Goal: Information Seeking & Learning: Find contact information

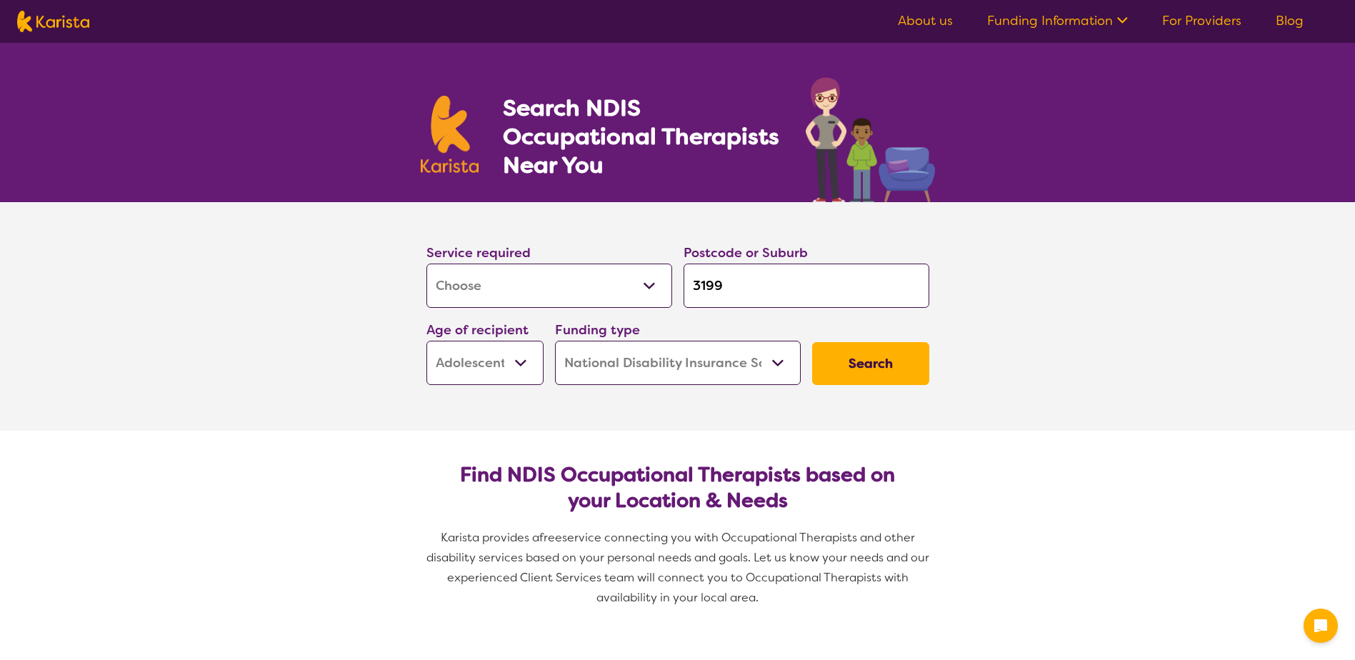
select select "[MEDICAL_DATA]"
select select "AS"
select select "NDIS"
select select "[MEDICAL_DATA]"
select select "AS"
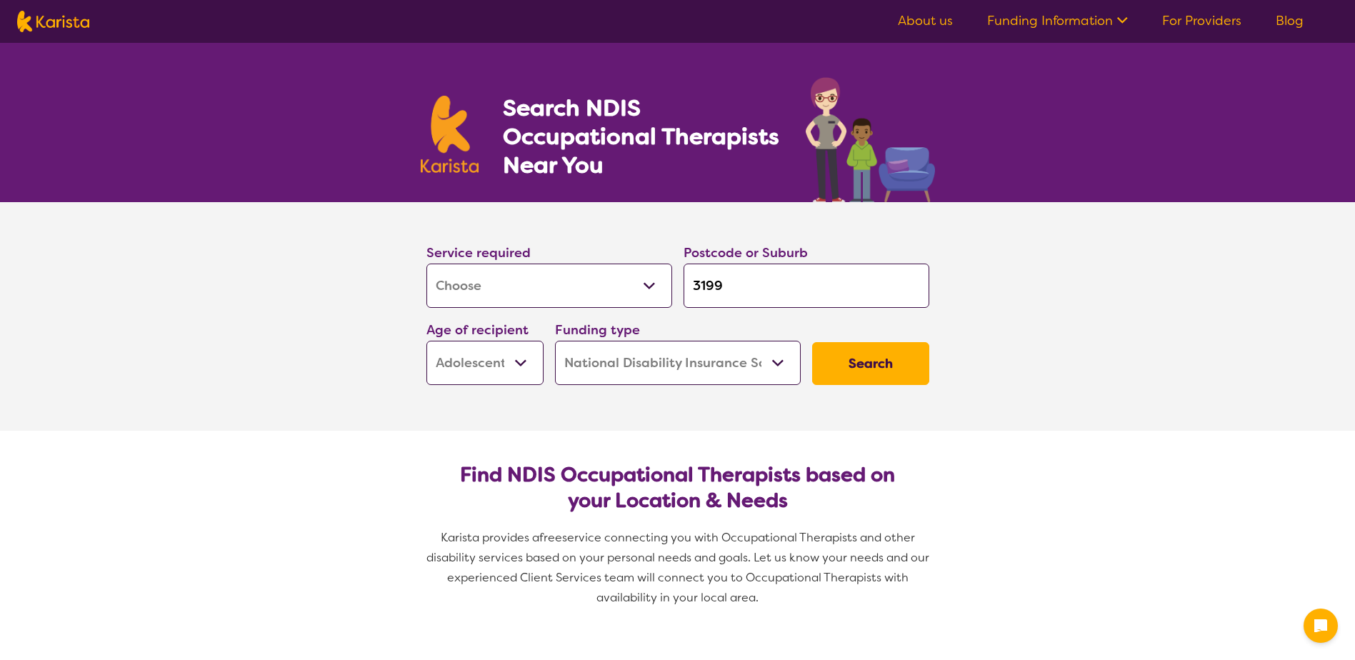
select select "NDIS"
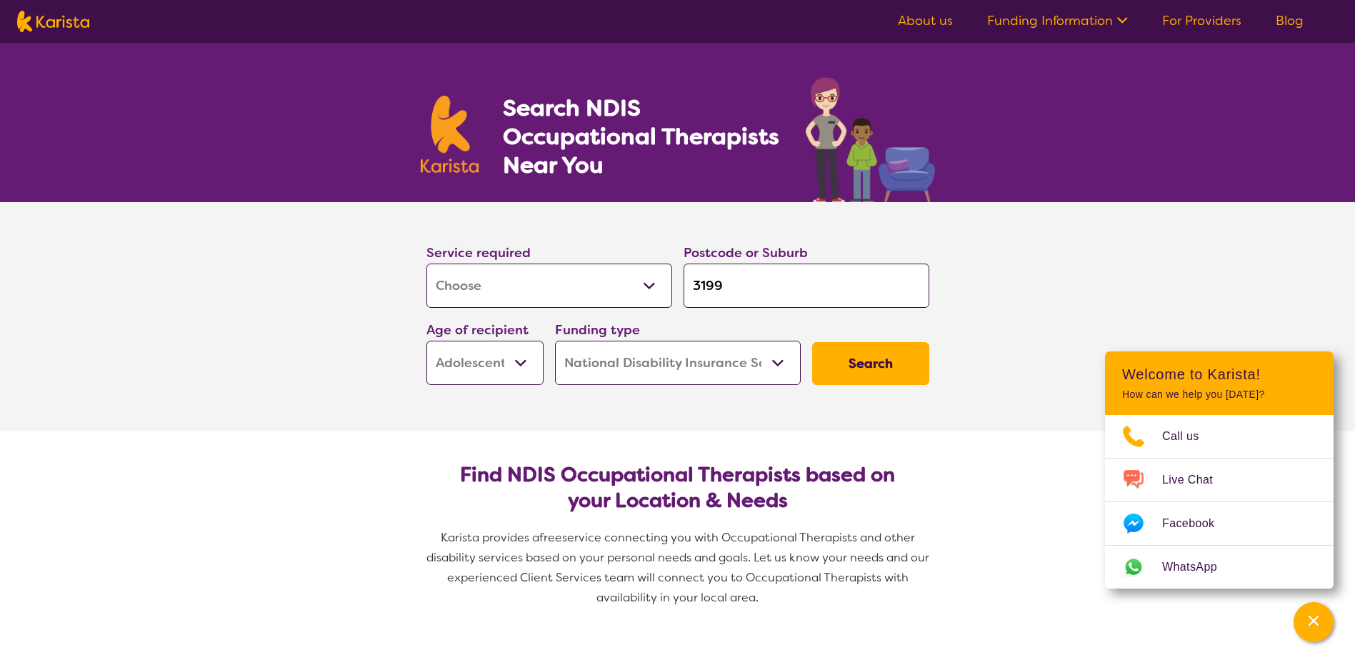
drag, startPoint x: 773, startPoint y: 280, endPoint x: 519, endPoint y: 278, distance: 255.0
click at [523, 278] on div "Service required Allied Health Assistant Assessment ([MEDICAL_DATA] or [MEDICAL…" at bounding box center [678, 313] width 514 height 154
type input "c"
type input "co"
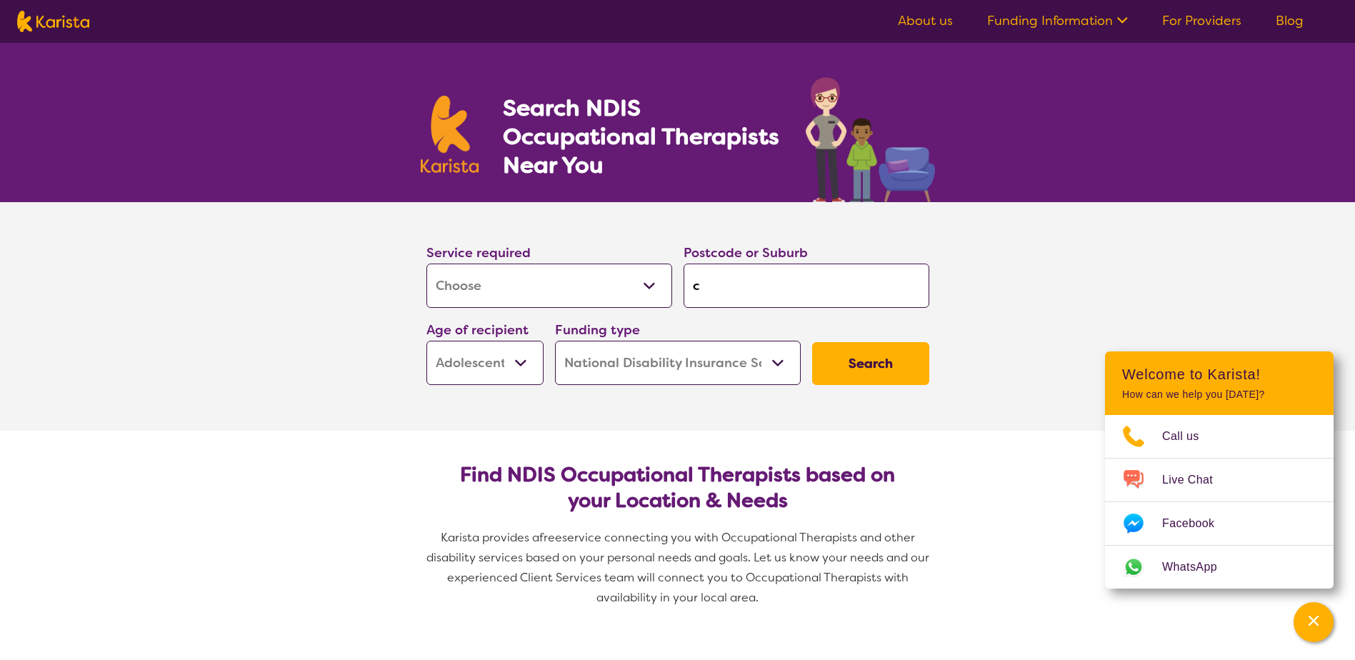
type input "co"
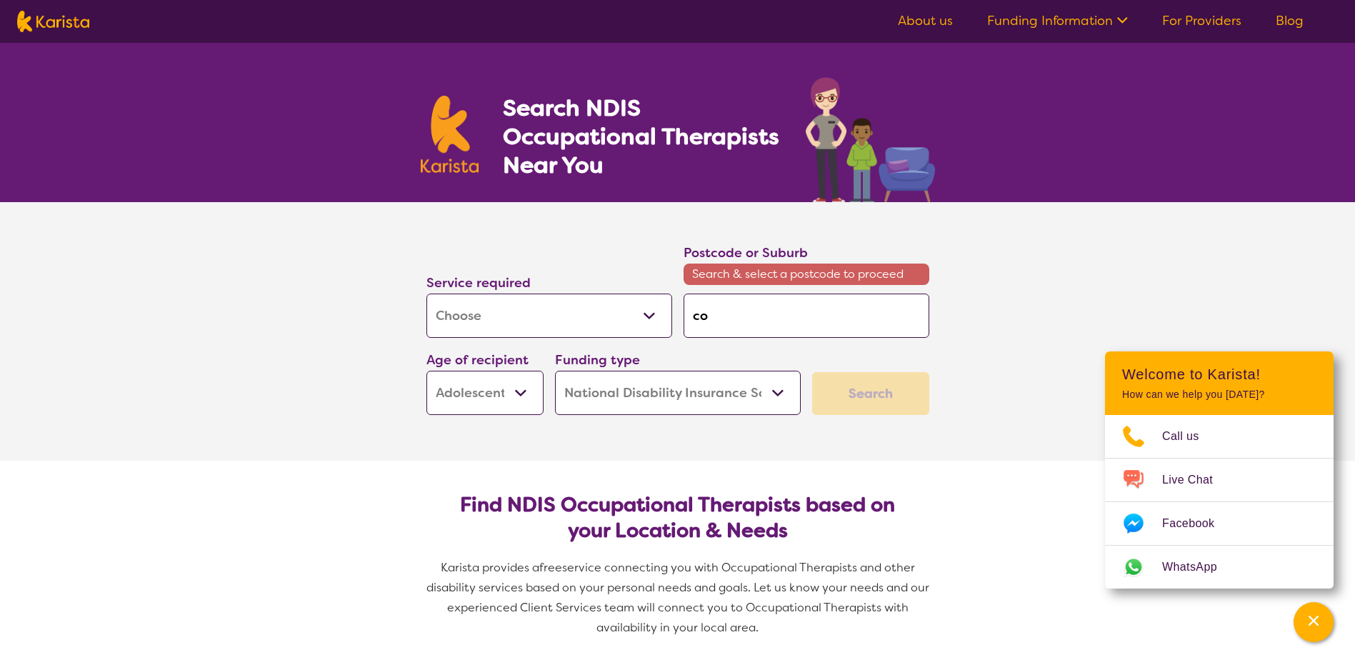
type input "col"
type input "coll"
type input "colli"
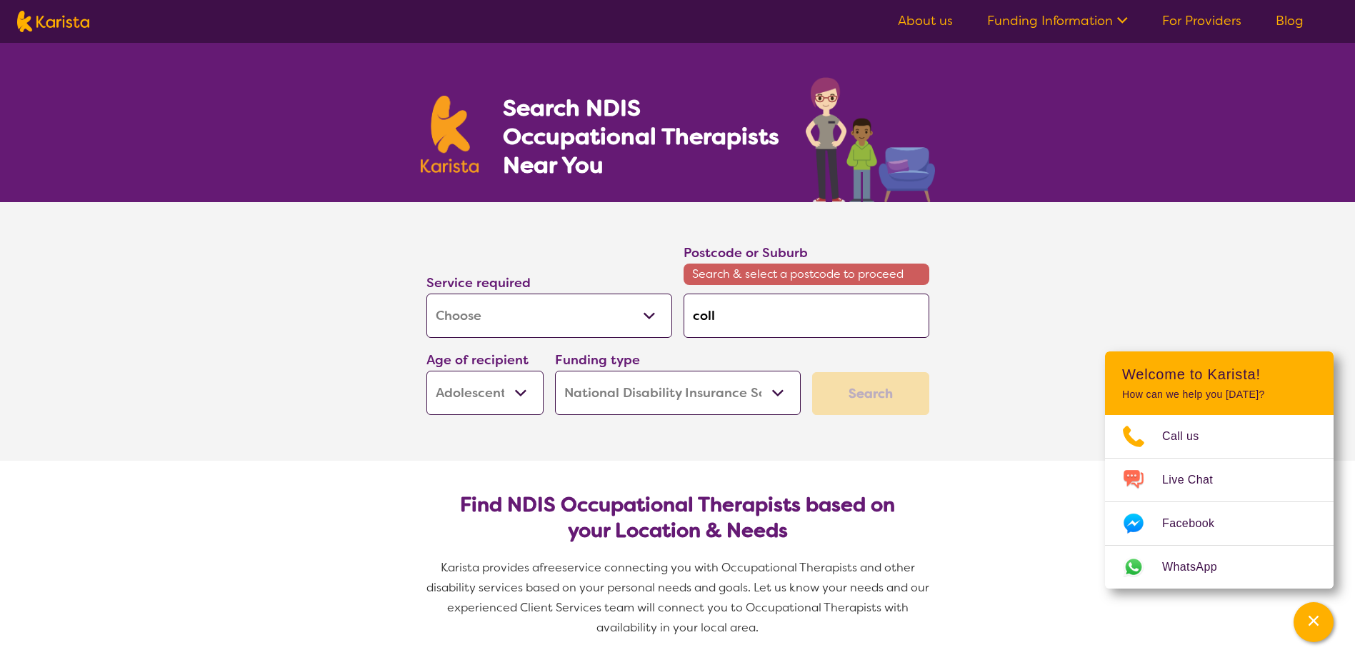
type input "colli"
type input "collin"
type input "[PERSON_NAME]"
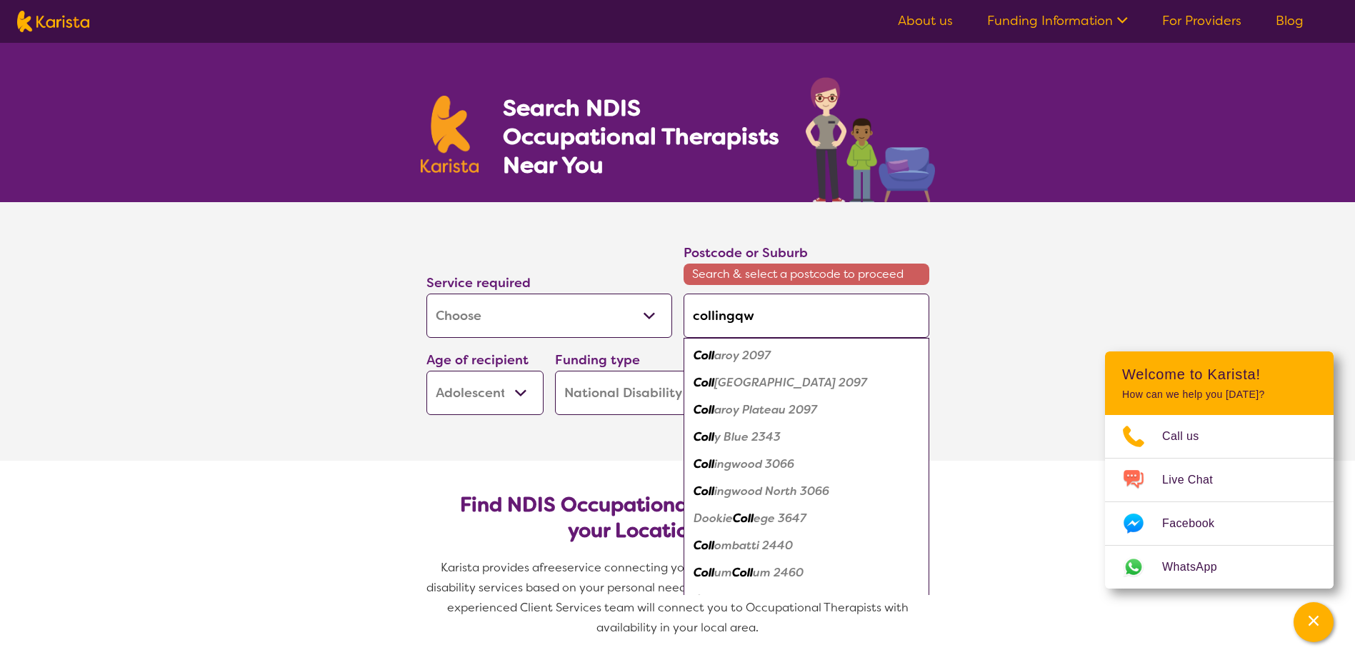
type input "collingqwo"
type input "collingqw"
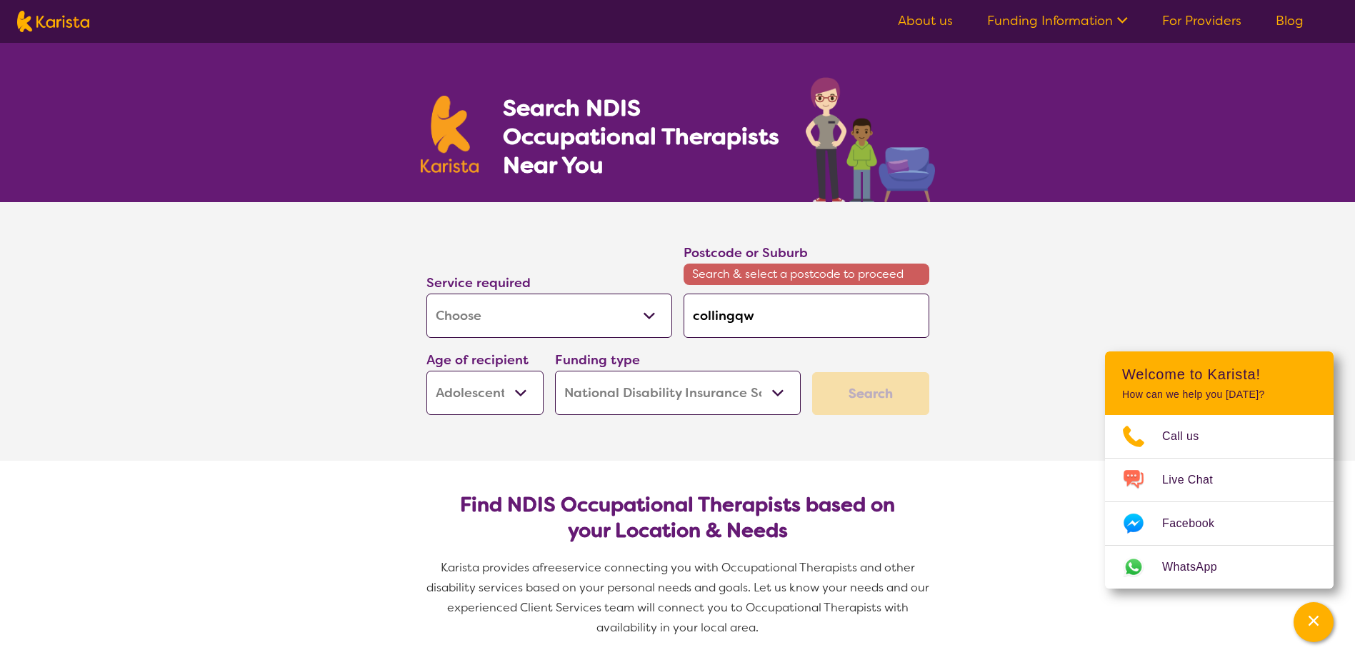
type input "collingq"
type input "[PERSON_NAME]"
type input "collingw"
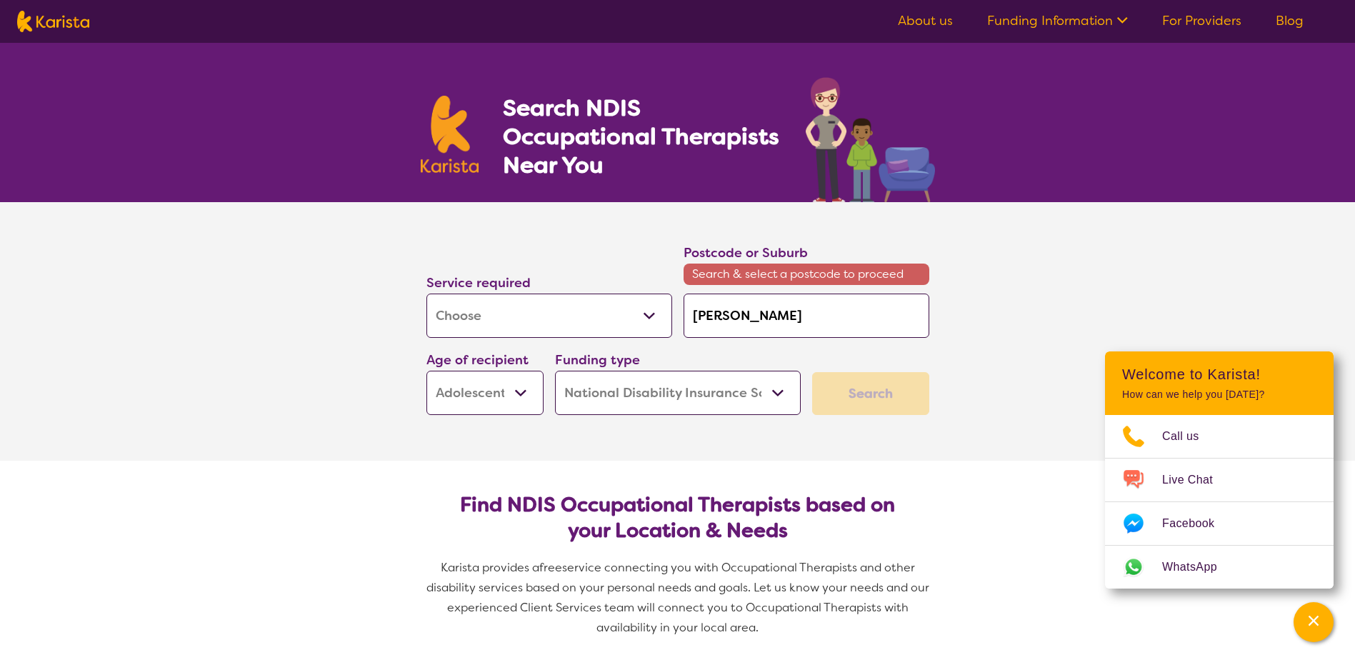
type input "collingw"
type input "collingwo"
type input "collingwoo"
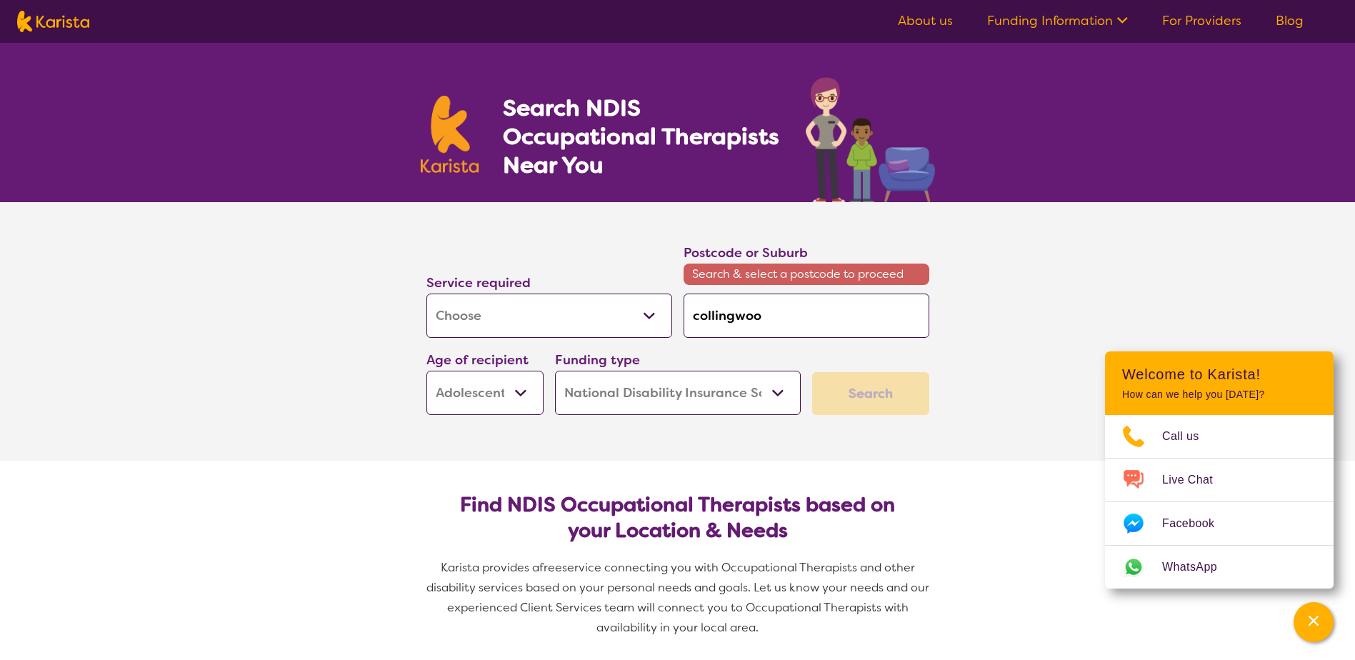
type input "collingwood"
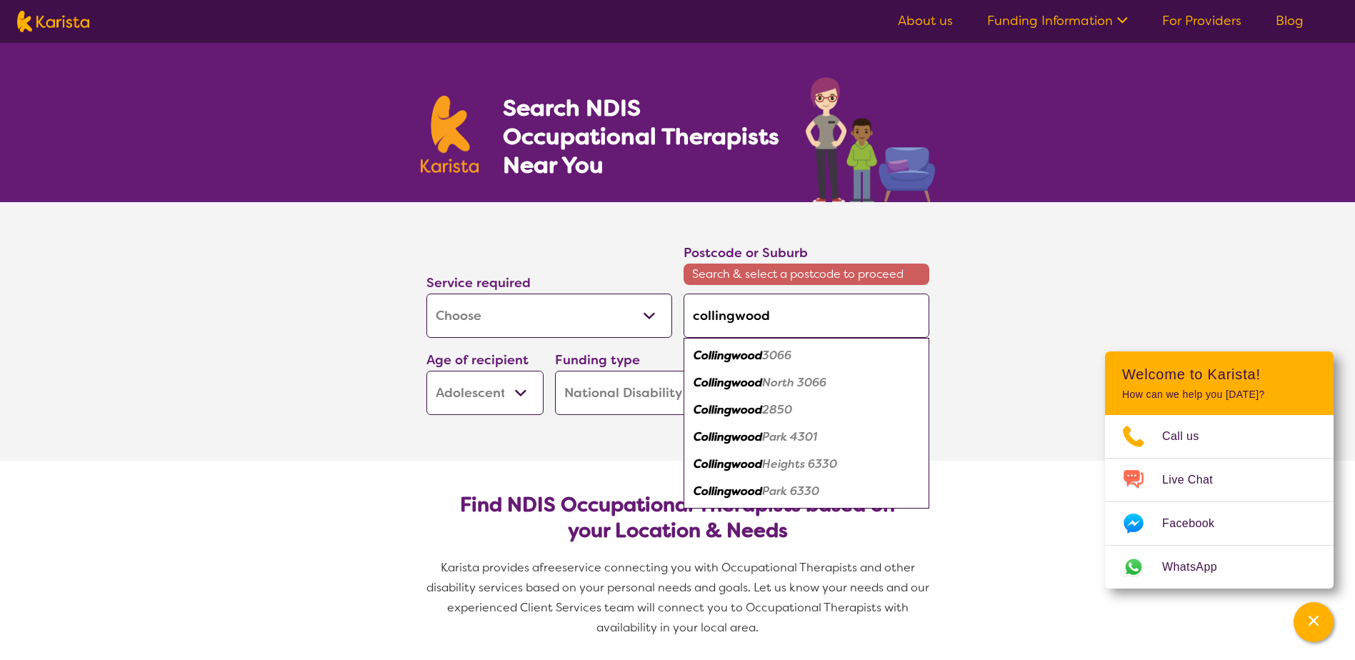
click at [767, 351] on em "3066" at bounding box center [776, 355] width 29 height 15
type input "3066"
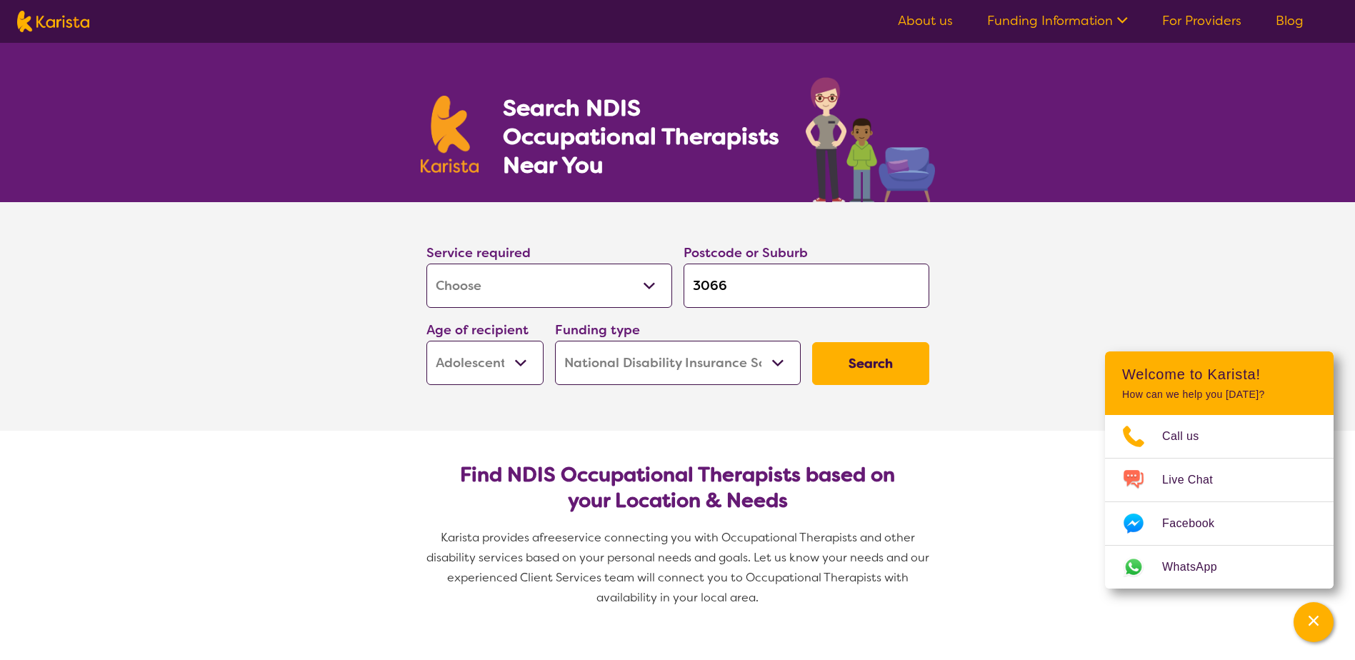
click at [511, 376] on select "Early Childhood - 0 to 9 Child - 10 to 11 Adolescent - 12 to 17 Adult - 18 to 6…" at bounding box center [484, 363] width 117 height 44
select select "AD"
click at [426, 341] on select "Early Childhood - 0 to 9 Child - 10 to 11 Adolescent - 12 to 17 Adult - 18 to 6…" at bounding box center [484, 363] width 117 height 44
select select "AD"
click at [896, 351] on button "Search" at bounding box center [870, 363] width 117 height 43
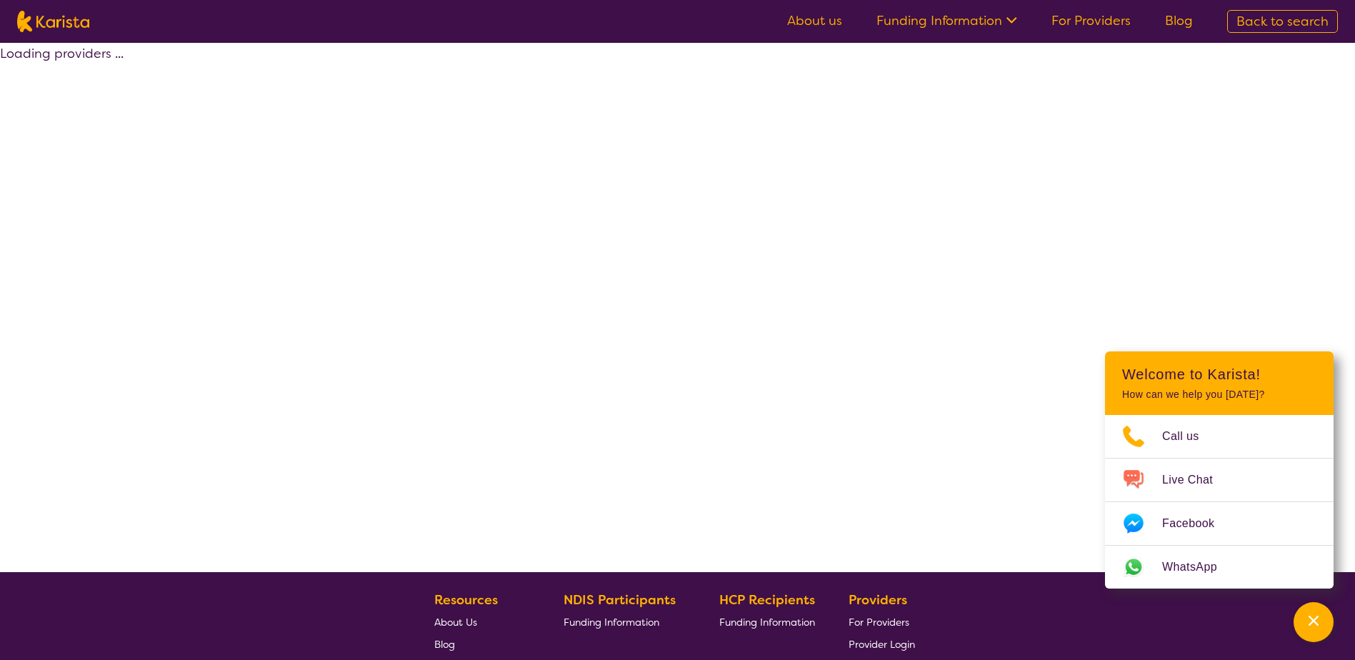
select select "by_score"
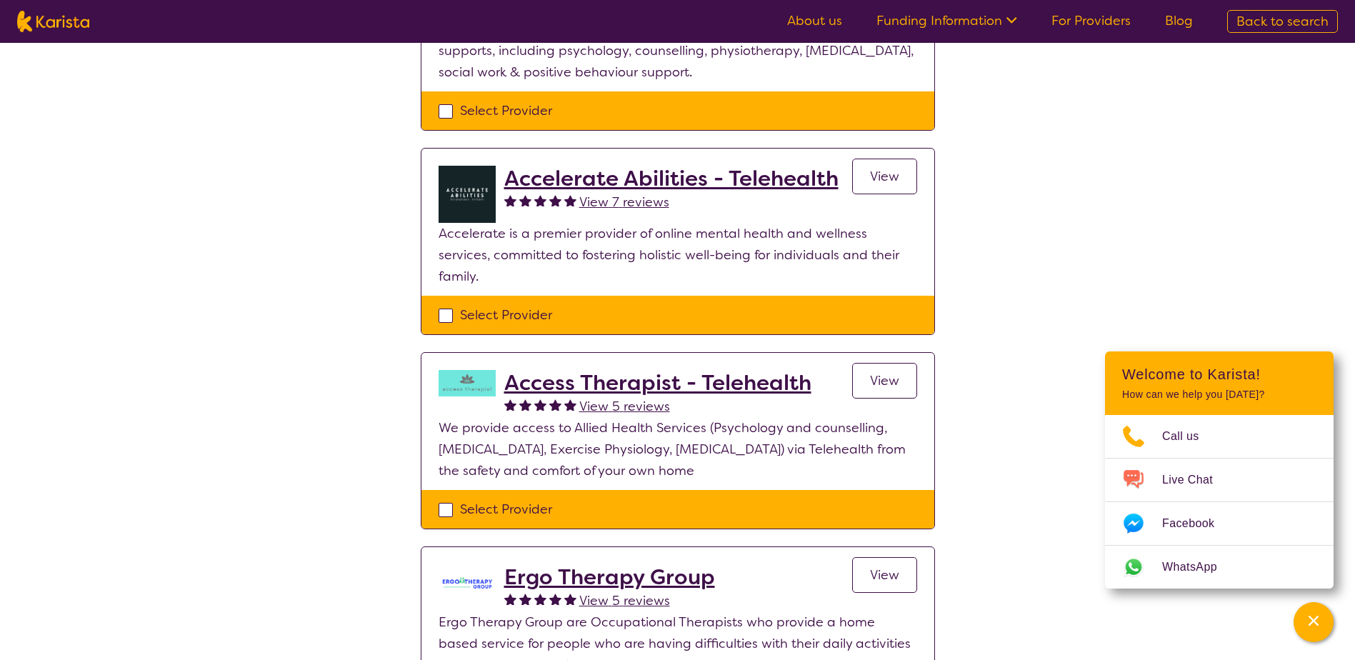
scroll to position [714, 0]
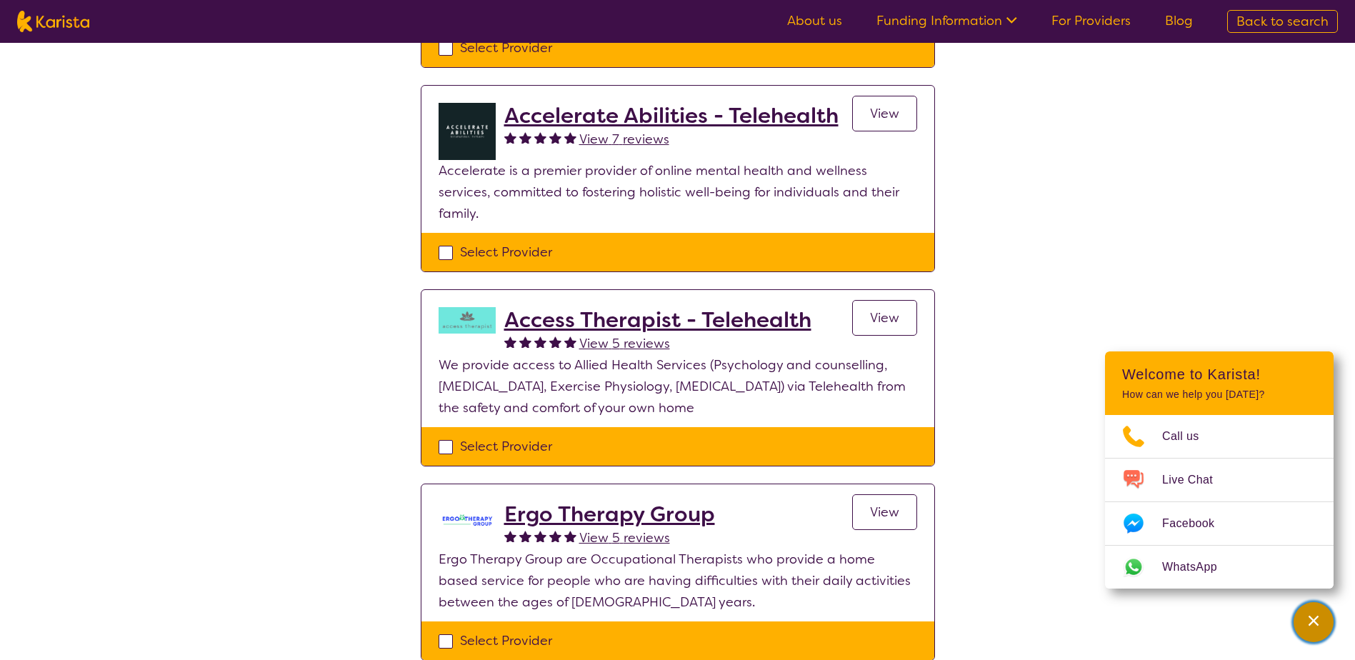
click at [1304, 616] on div "Channel Menu" at bounding box center [1313, 621] width 29 height 31
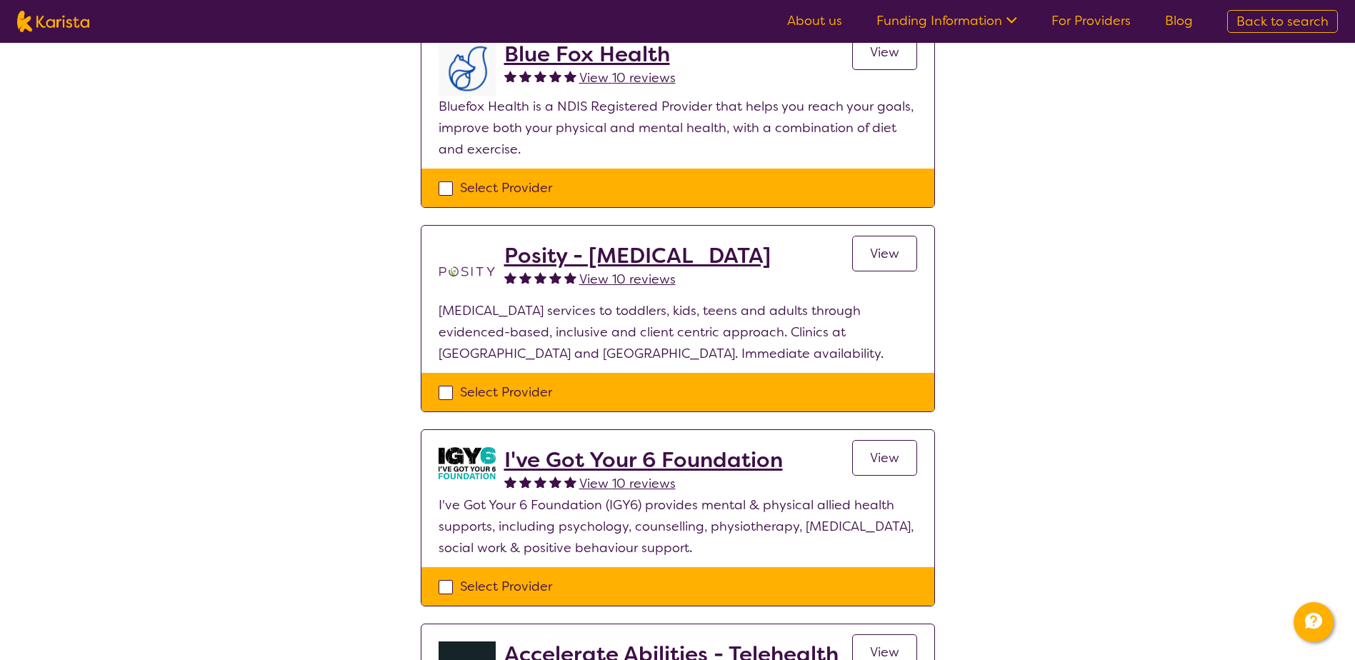
scroll to position [214, 0]
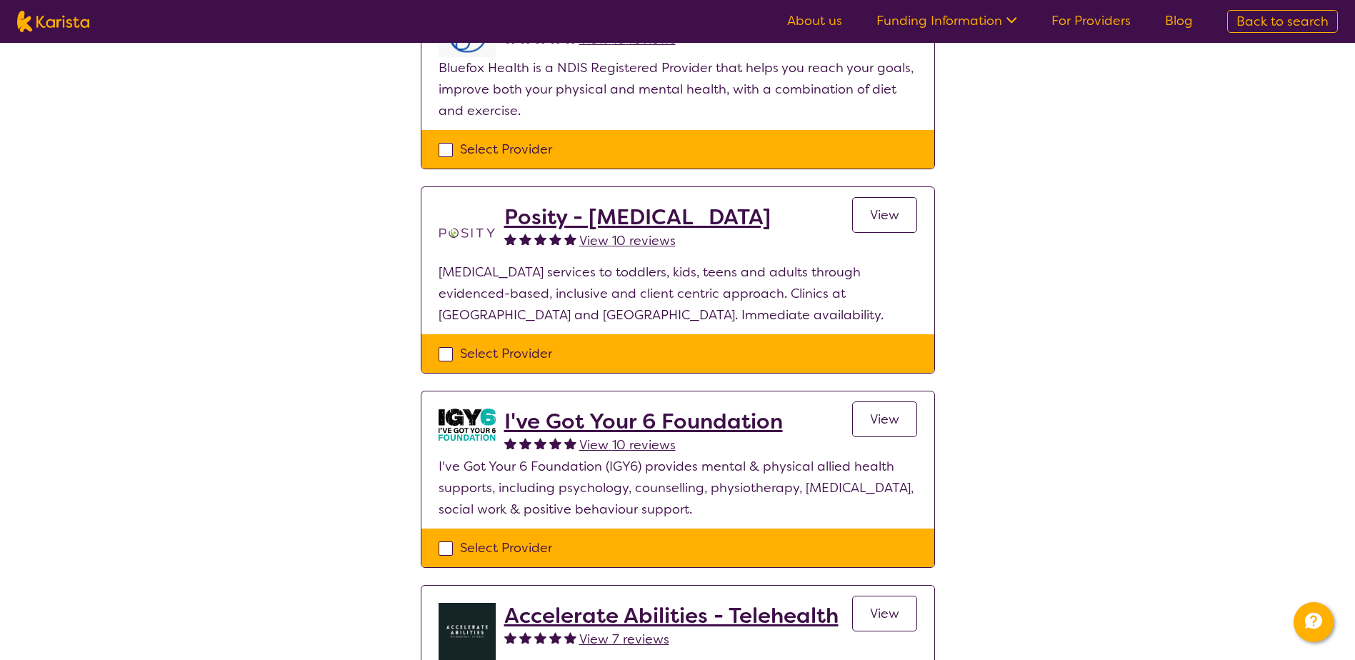
drag, startPoint x: 751, startPoint y: 213, endPoint x: 339, endPoint y: 360, distance: 438.2
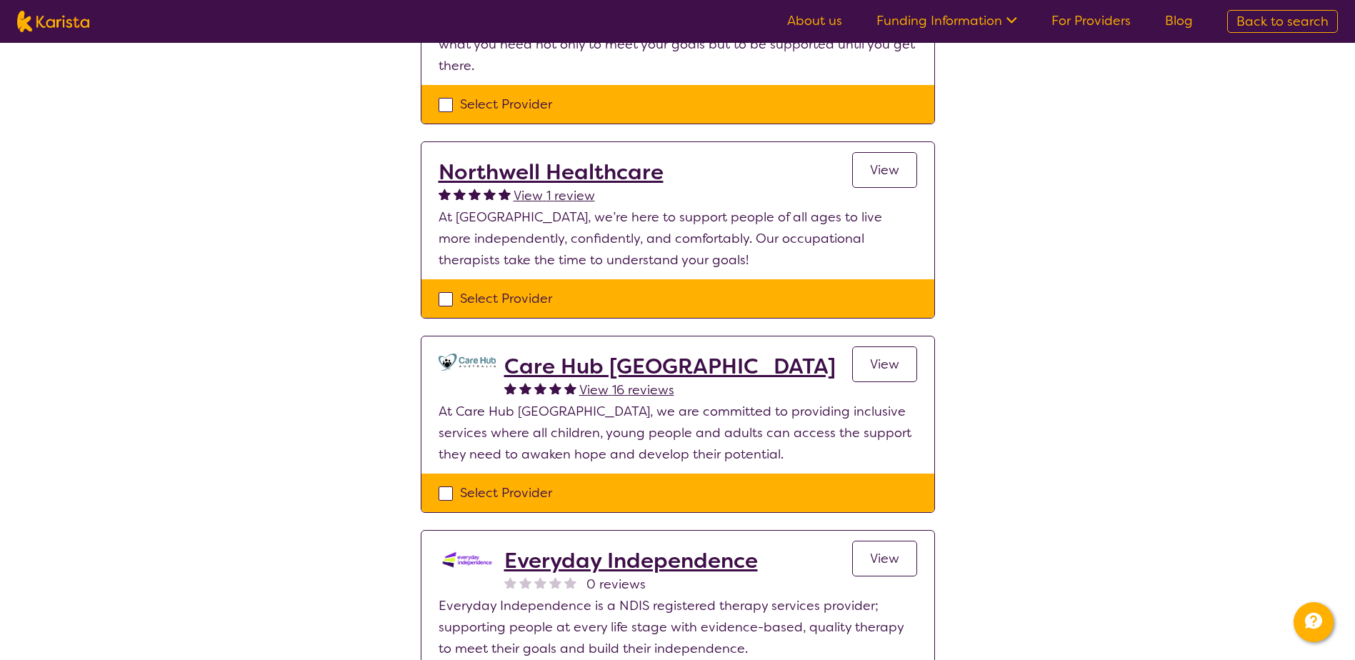
scroll to position [2000, 0]
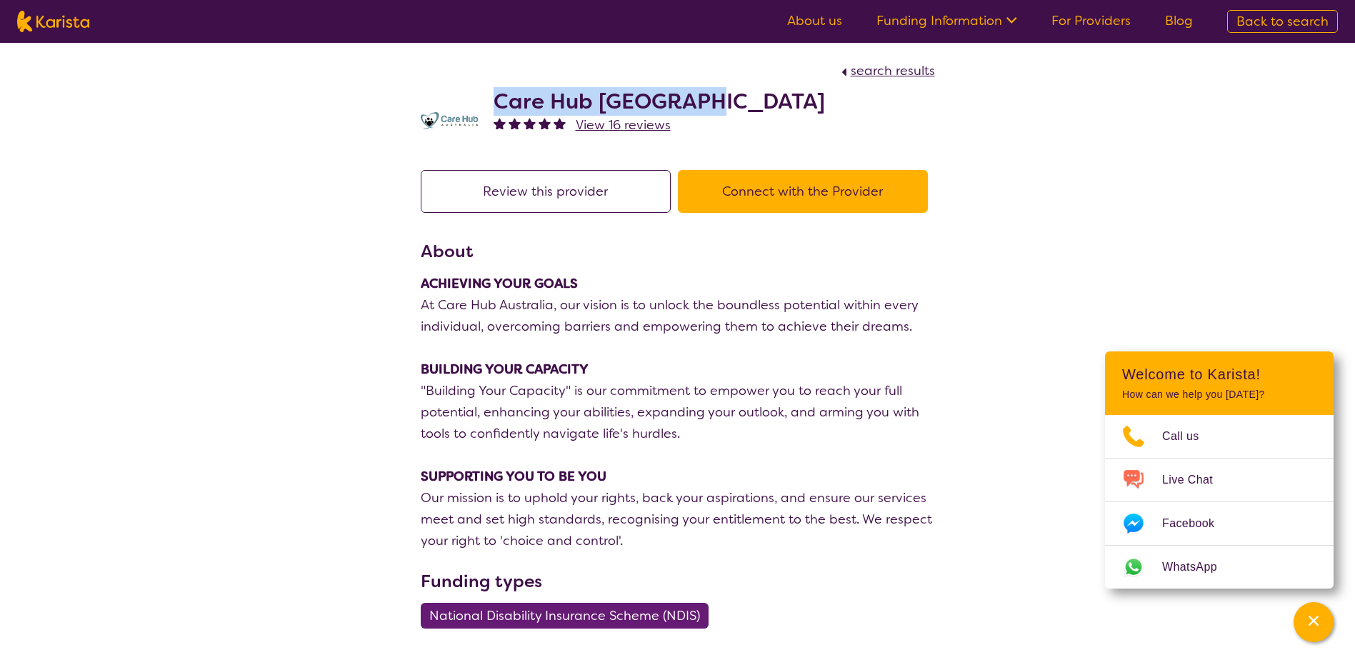
drag, startPoint x: 690, startPoint y: 102, endPoint x: 494, endPoint y: 101, distance: 196.4
click at [494, 101] on h2 "Care Hub [GEOGRAPHIC_DATA]" at bounding box center [659, 102] width 331 height 26
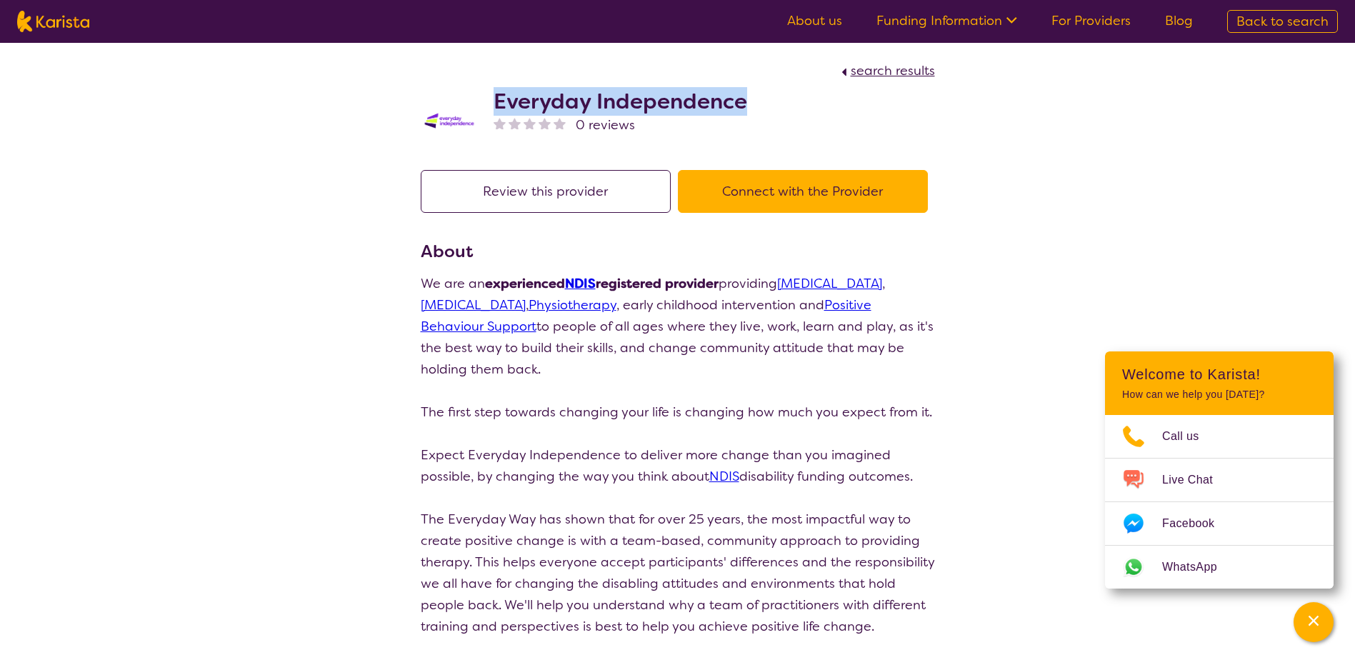
drag, startPoint x: 748, startPoint y: 99, endPoint x: 499, endPoint y: 94, distance: 249.3
click at [499, 94] on div "Everyday Independence 0 reviews" at bounding box center [678, 116] width 514 height 71
